Goal: Check status: Check status

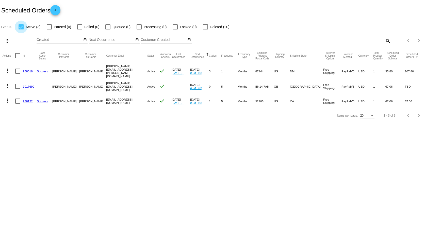
click at [21, 25] on div at bounding box center [21, 26] width 5 height 5
click at [21, 29] on input "Active (3)" at bounding box center [21, 29] width 0 height 0
checkbox input "false"
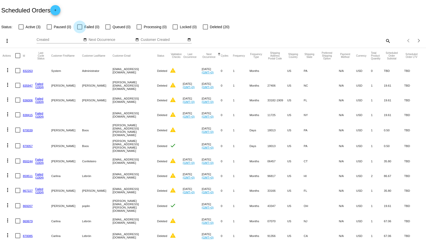
click at [81, 27] on div at bounding box center [79, 26] width 5 height 5
click at [80, 29] on input "Failed (0)" at bounding box center [79, 29] width 0 height 0
checkbox input "true"
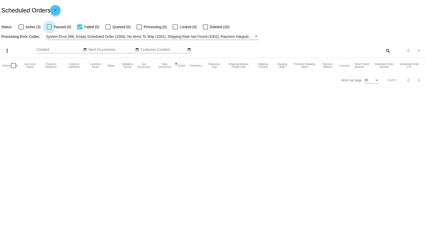
click at [48, 27] on div at bounding box center [49, 26] width 5 height 5
click at [49, 29] on input "Paused (0)" at bounding box center [49, 29] width 0 height 0
checkbox input "true"
click at [206, 26] on div at bounding box center [205, 26] width 5 height 5
click at [205, 29] on input "Deleted (20)" at bounding box center [205, 29] width 0 height 0
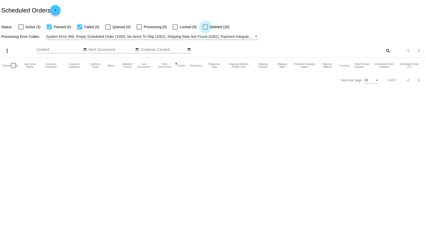
checkbox input "true"
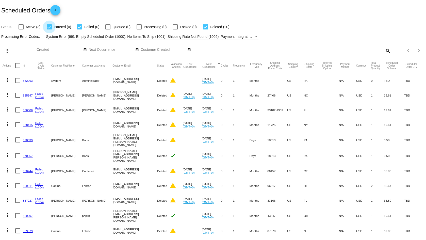
click at [50, 26] on div at bounding box center [49, 26] width 5 height 5
click at [49, 29] on input "Paused (0)" at bounding box center [49, 29] width 0 height 0
checkbox input "false"
click at [79, 25] on div at bounding box center [79, 26] width 5 height 5
click at [79, 29] on input "Failed (0)" at bounding box center [79, 29] width 0 height 0
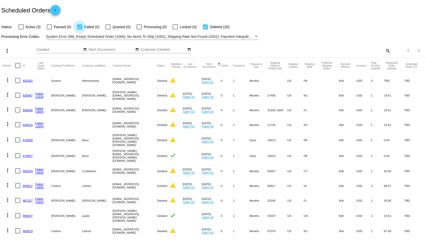
checkbox input "false"
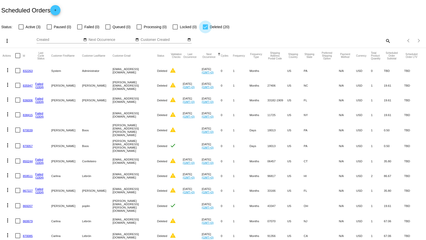
click at [204, 25] on div at bounding box center [205, 26] width 5 height 5
click at [205, 29] on input "Deleted (20)" at bounding box center [205, 29] width 0 height 0
checkbox input "false"
click at [22, 27] on div at bounding box center [21, 26] width 5 height 5
click at [21, 29] on input "Active (3)" at bounding box center [21, 29] width 0 height 0
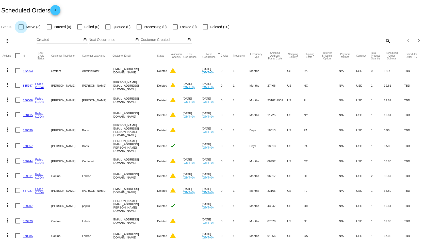
checkbox input "true"
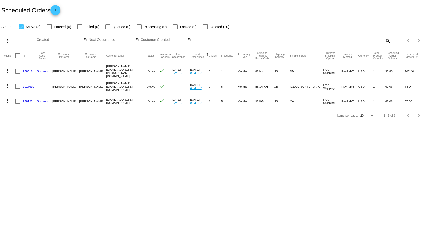
click at [70, 127] on body "Scheduled Orders add Status: Active (3) Paused (0) Failed (0) Queued (0) Proces…" at bounding box center [213, 120] width 426 height 240
